Goal: Task Accomplishment & Management: Manage account settings

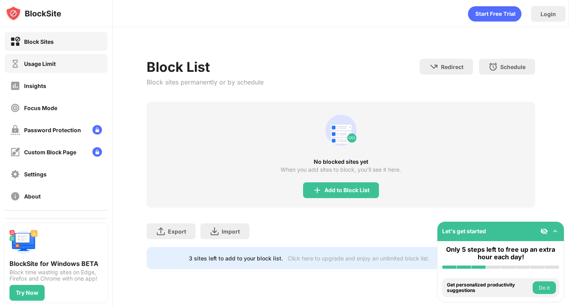
click at [67, 62] on div "Usage Limit" at bounding box center [56, 63] width 103 height 19
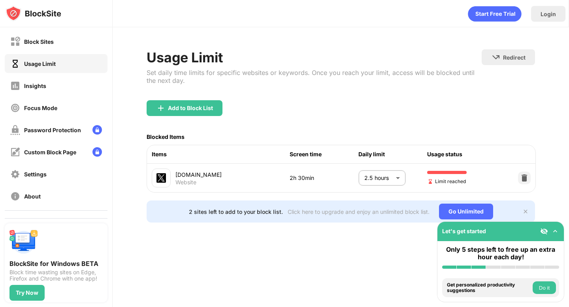
click at [400, 186] on body "Block Sites Usage Limit Insights Focus Mode Password Protection Custom Block Pa…" at bounding box center [284, 153] width 569 height 307
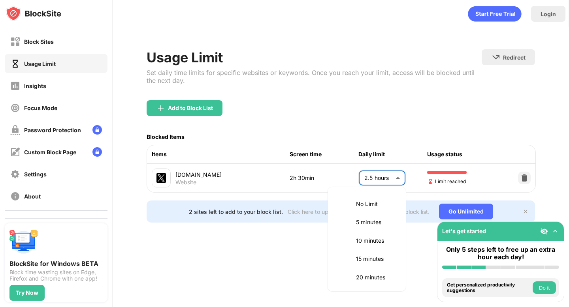
scroll to position [240, 0]
click at [384, 216] on li "2 hours" at bounding box center [366, 221] width 69 height 18
type input "***"
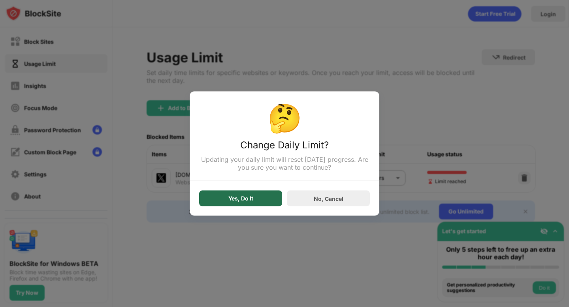
click at [239, 202] on div "Yes, Do It" at bounding box center [240, 199] width 25 height 6
